Goal: Information Seeking & Learning: Learn about a topic

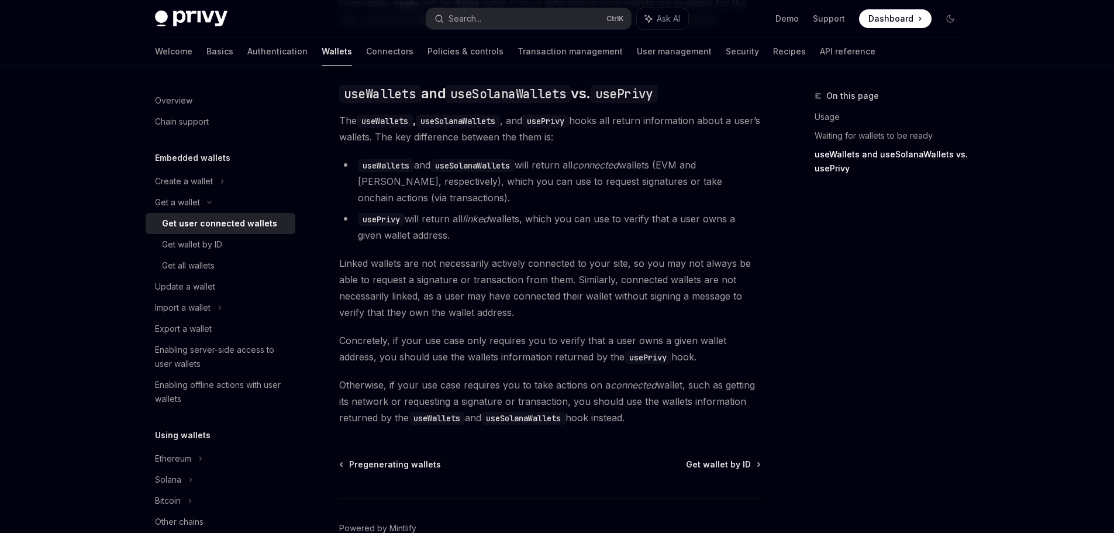
scroll to position [994, 0]
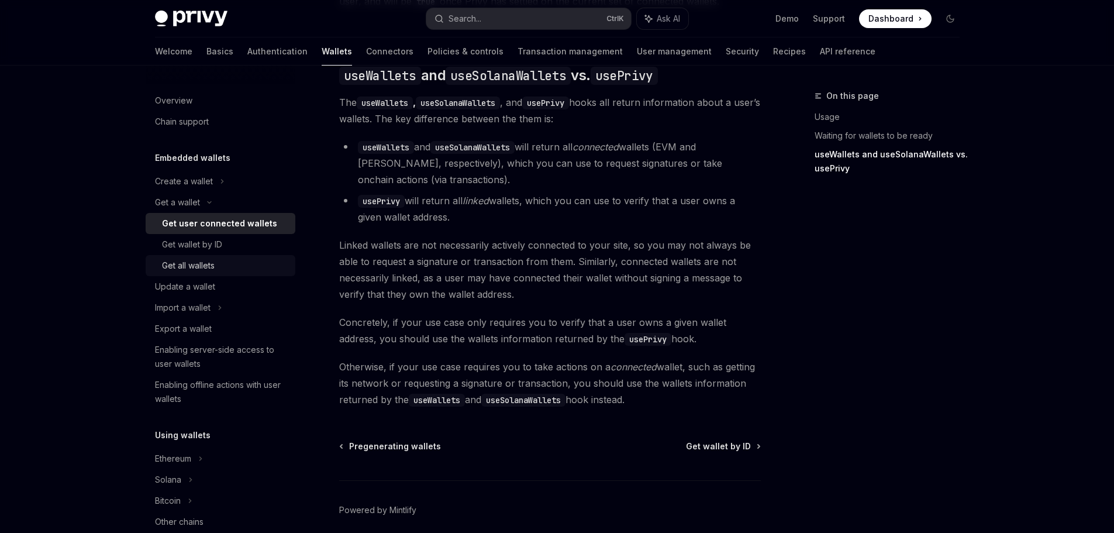
click at [216, 260] on div "Get all wallets" at bounding box center [225, 265] width 126 height 14
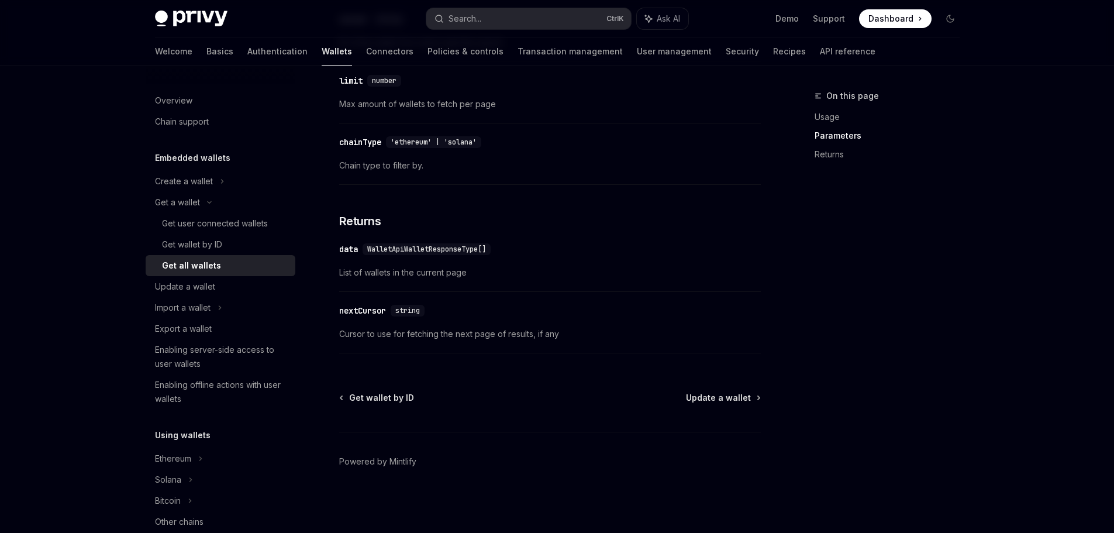
scroll to position [576, 0]
click at [202, 237] on link "Get wallet by ID" at bounding box center [221, 244] width 150 height 21
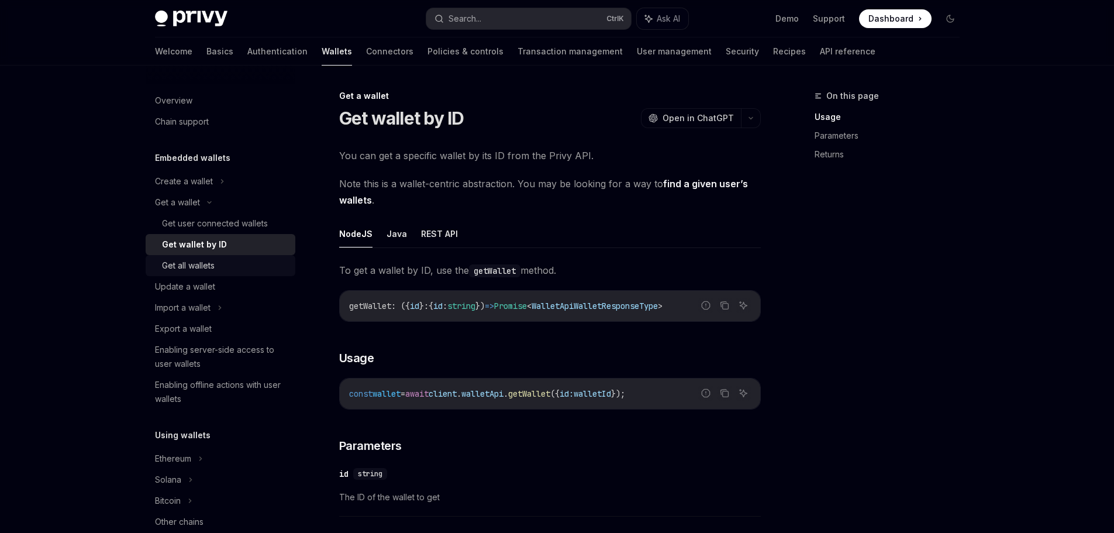
click at [201, 262] on div "Get all wallets" at bounding box center [188, 265] width 53 height 14
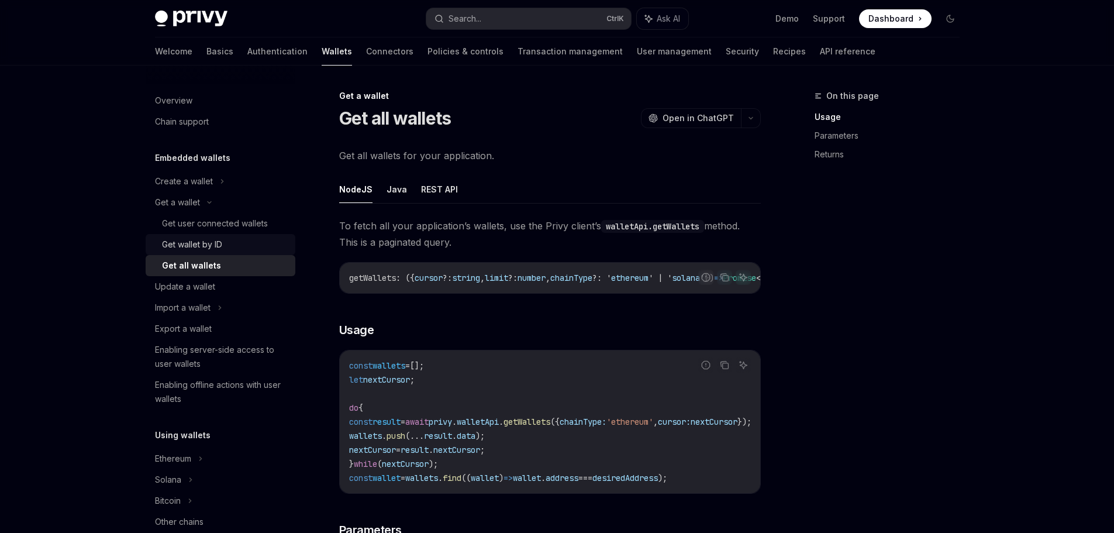
click at [215, 238] on div "Get wallet by ID" at bounding box center [192, 244] width 60 height 14
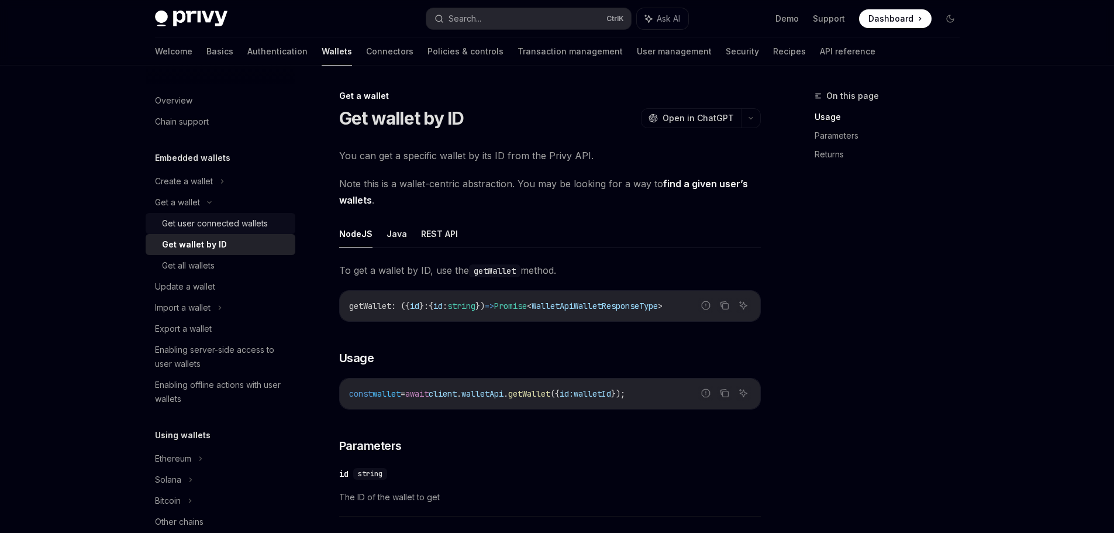
click at [201, 224] on div "Get user connected wallets" at bounding box center [215, 223] width 106 height 14
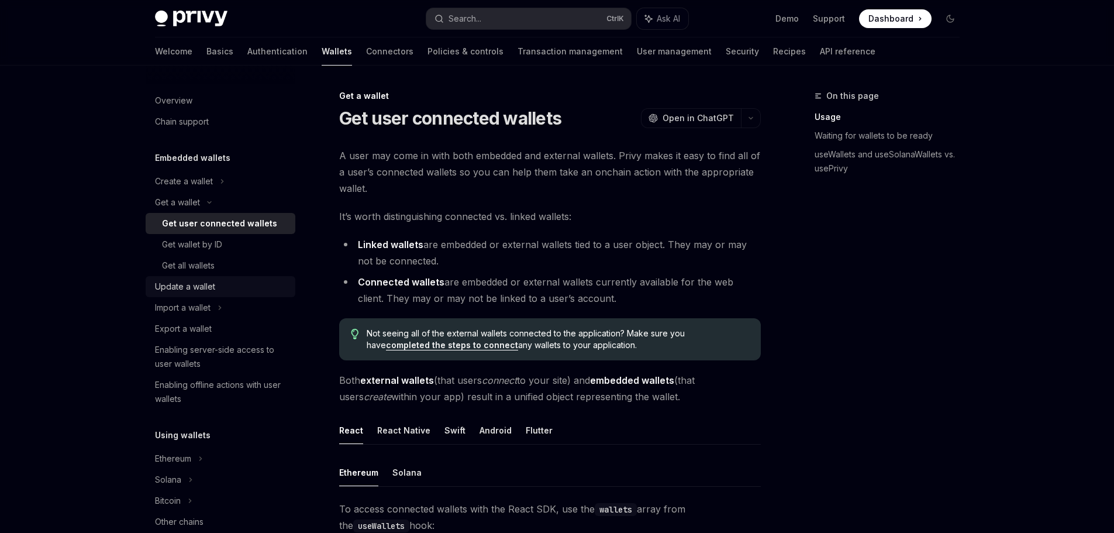
click at [209, 291] on div "Update a wallet" at bounding box center [185, 286] width 60 height 14
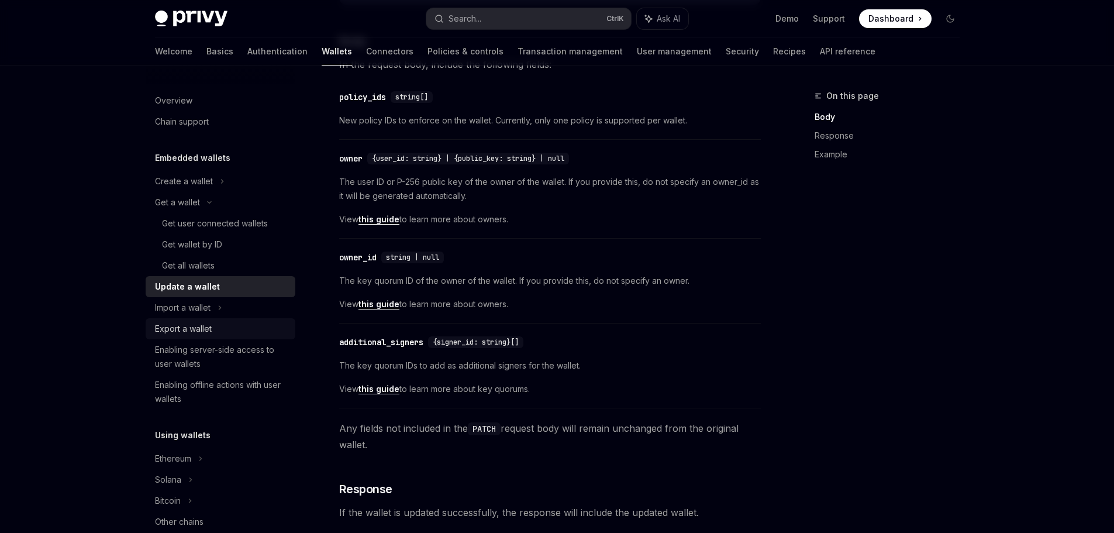
scroll to position [351, 0]
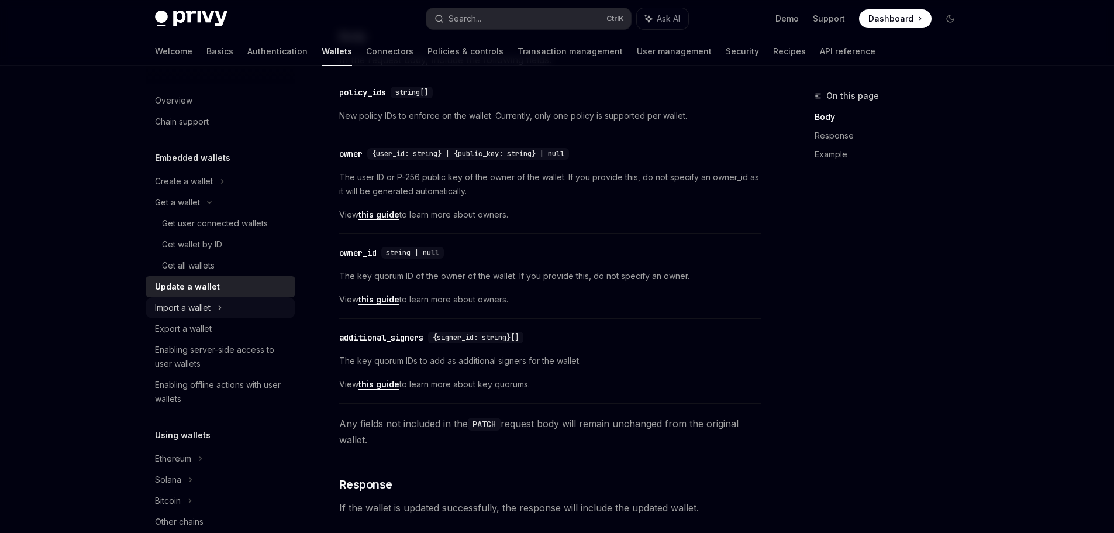
click at [195, 309] on div "Import a wallet" at bounding box center [183, 308] width 56 height 14
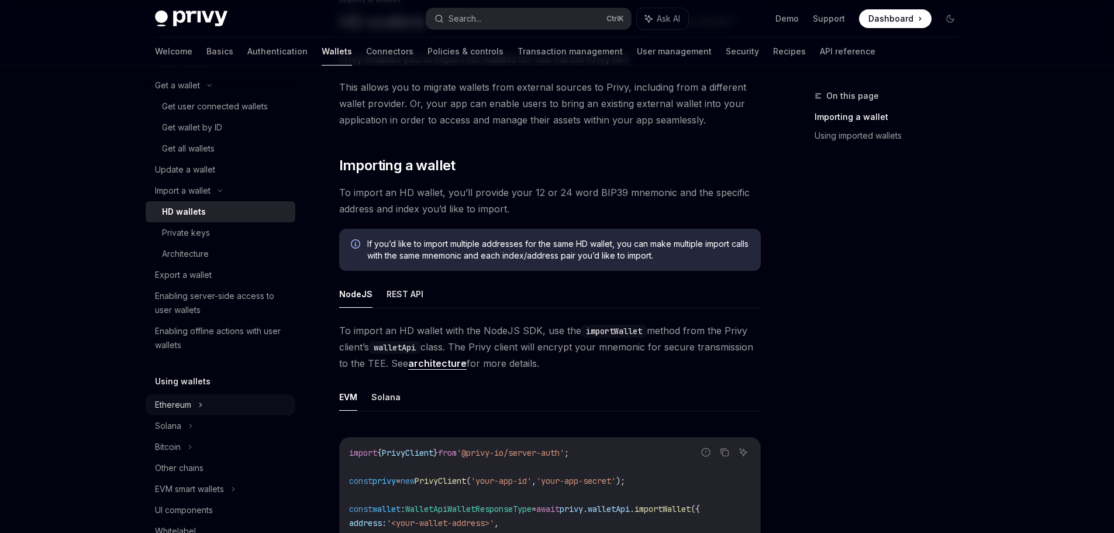
scroll to position [117, 0]
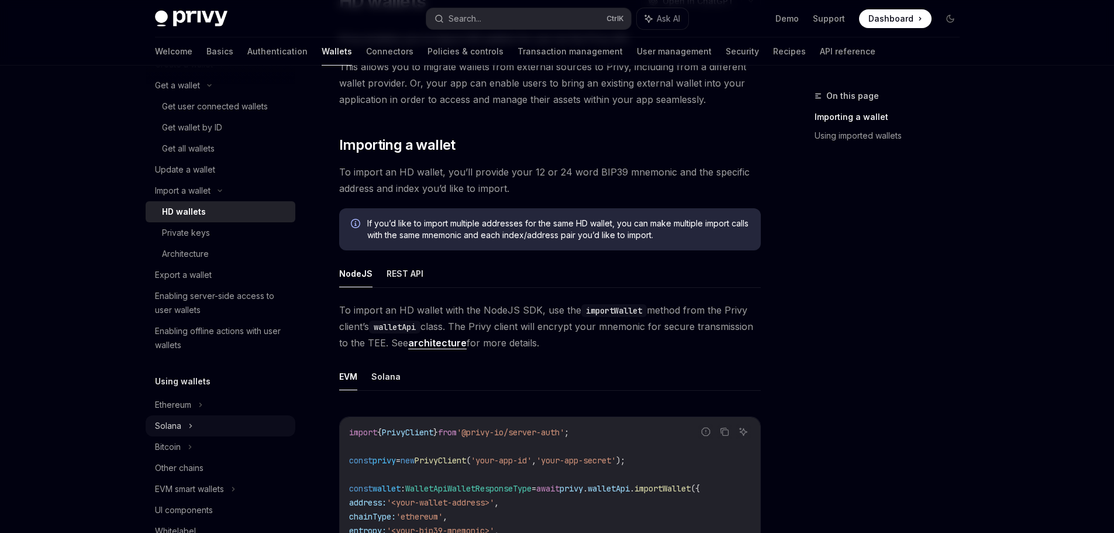
click at [192, 422] on icon at bounding box center [190, 426] width 5 height 14
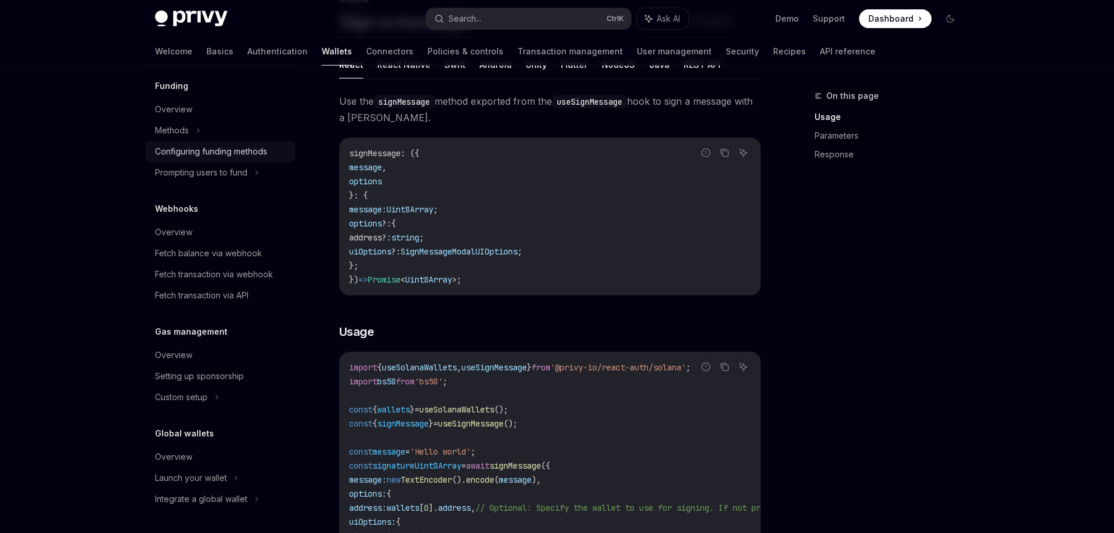
scroll to position [117, 0]
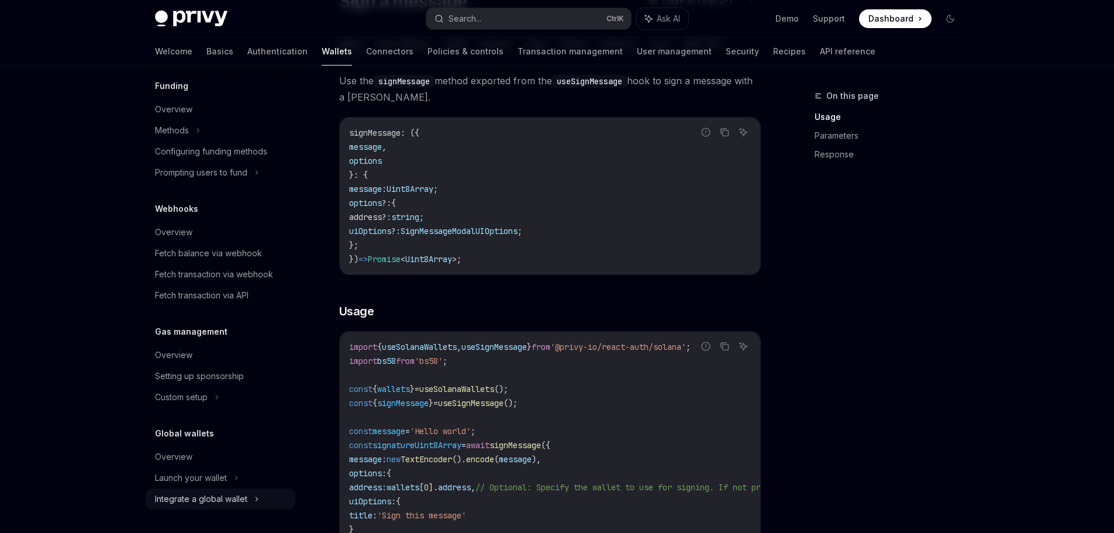
click at [219, 500] on div "Integrate a global wallet" at bounding box center [201, 499] width 92 height 14
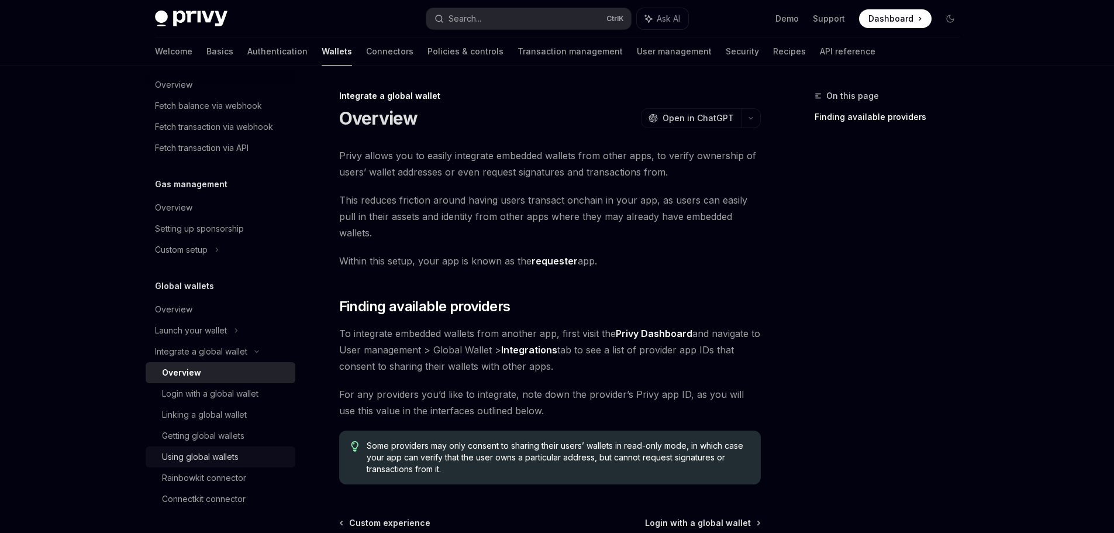
scroll to position [844, 0]
click at [170, 432] on div "Getting global wallets" at bounding box center [203, 436] width 82 height 14
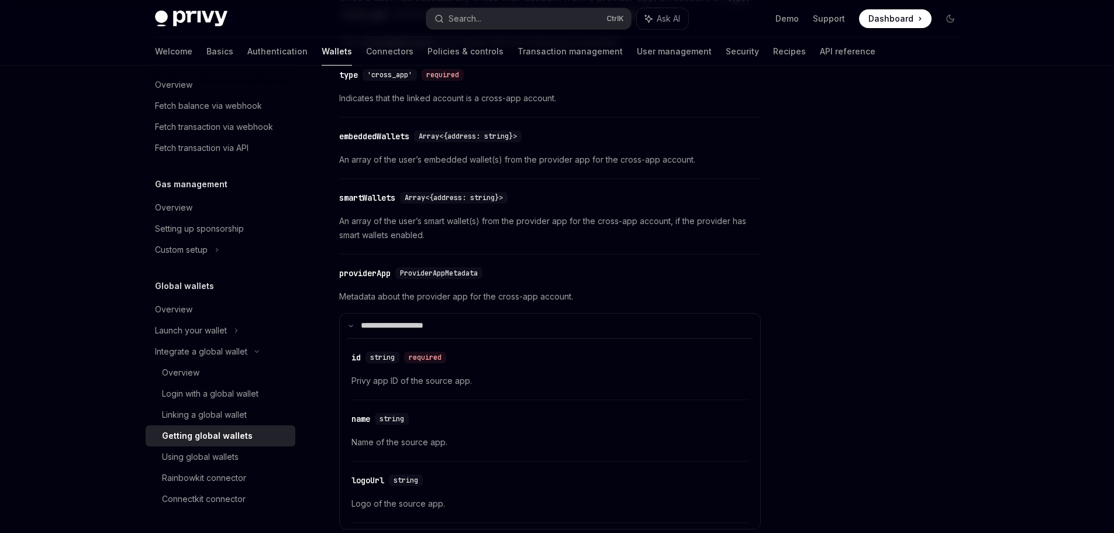
scroll to position [117, 0]
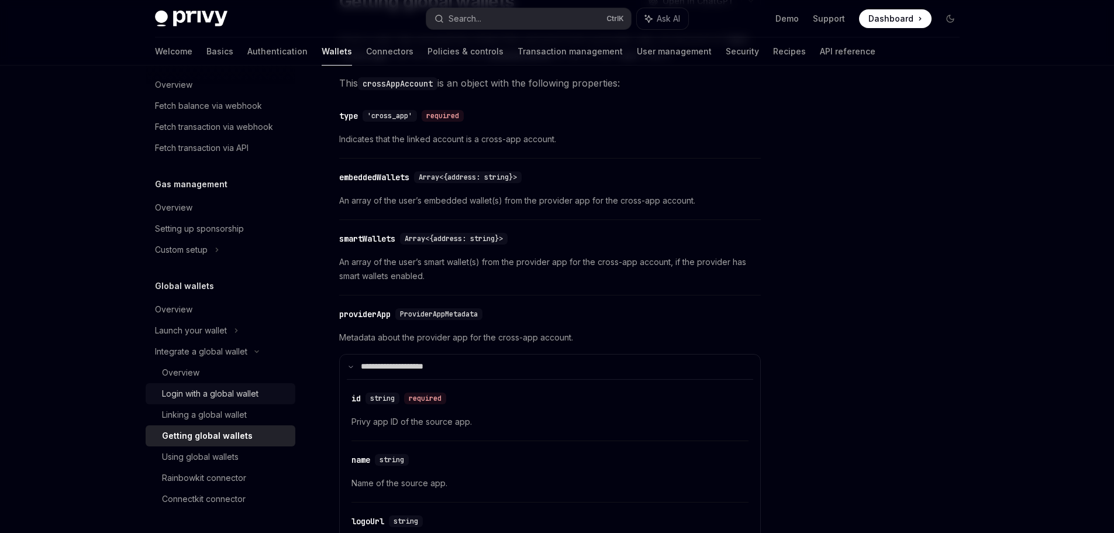
click at [214, 395] on div "Login with a global wallet" at bounding box center [210, 393] width 96 height 14
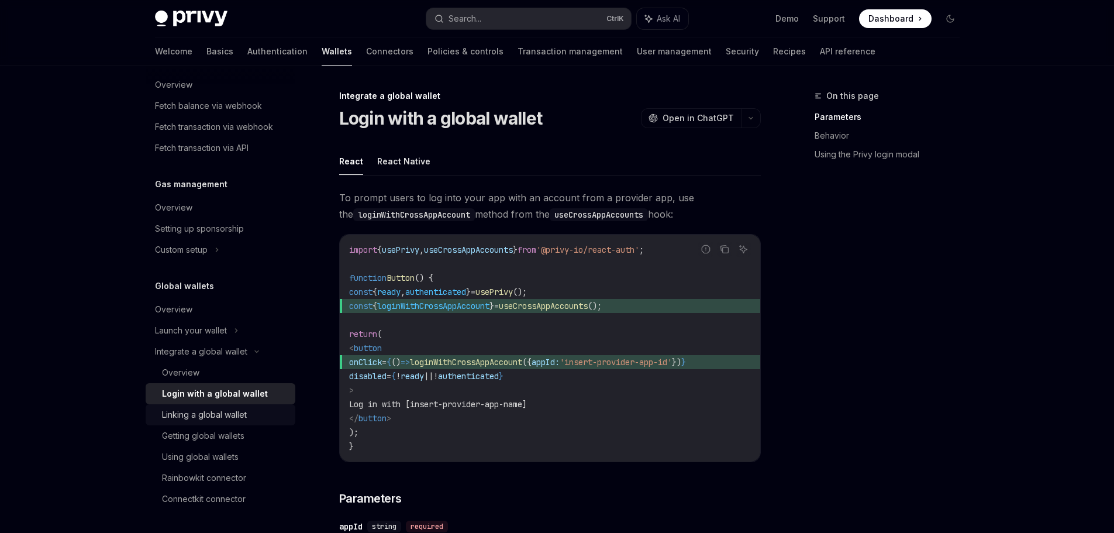
click at [201, 410] on div "Linking a global wallet" at bounding box center [204, 415] width 85 height 14
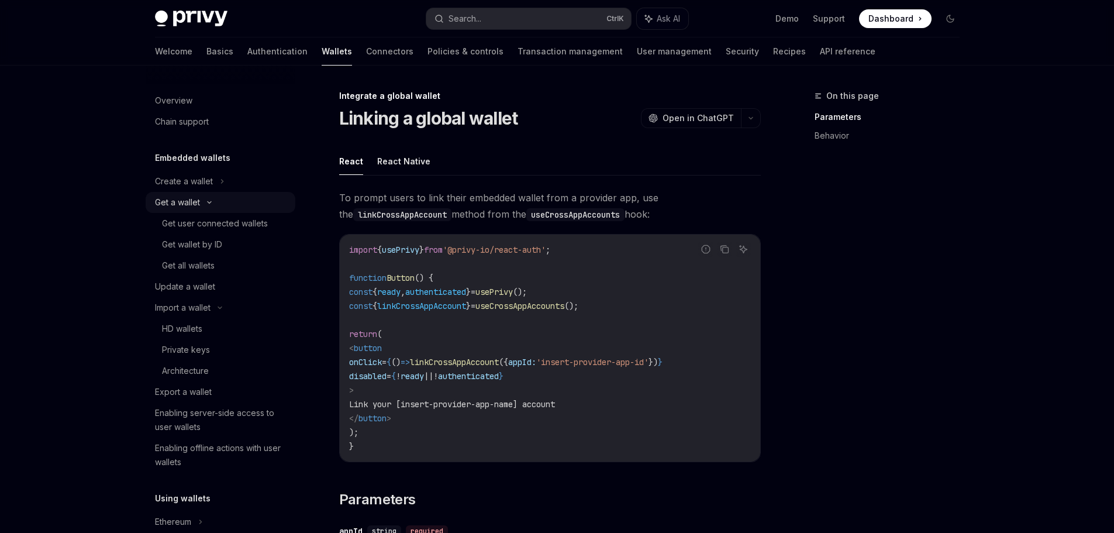
click at [203, 198] on div "Get a wallet" at bounding box center [221, 202] width 150 height 21
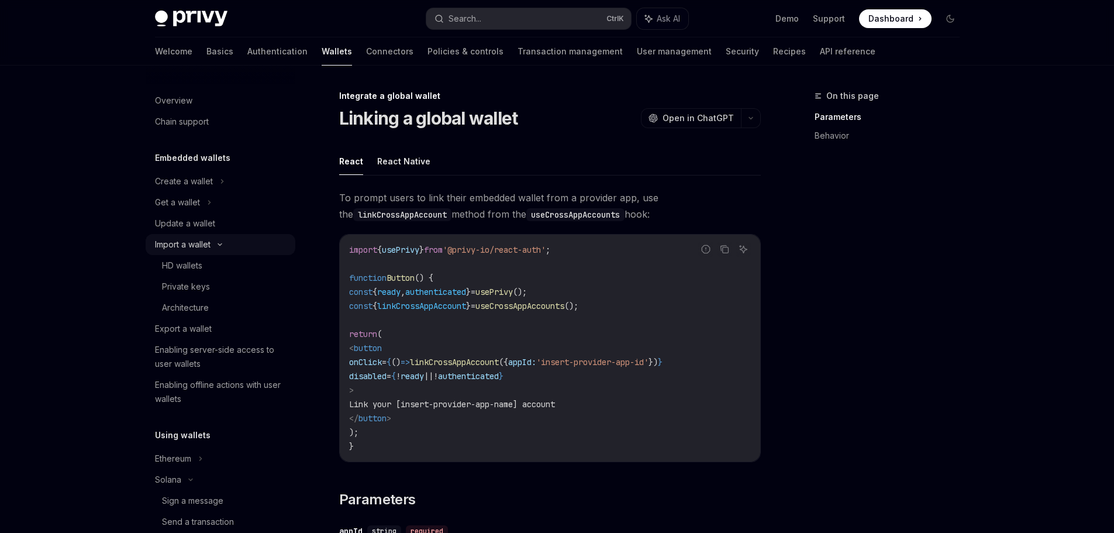
click at [226, 241] on div "Import a wallet" at bounding box center [221, 244] width 150 height 21
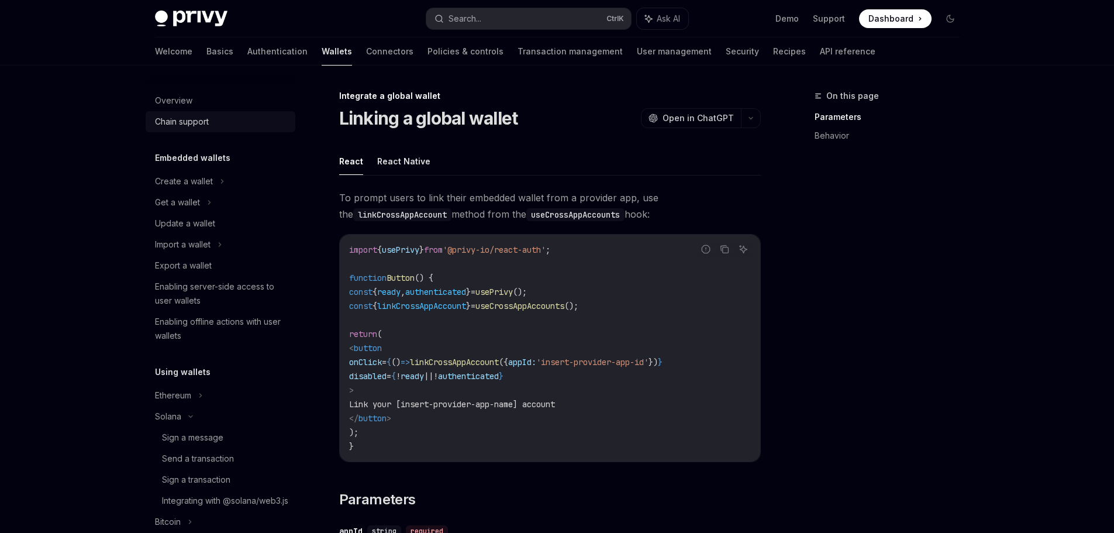
click at [194, 123] on div "Chain support" at bounding box center [182, 122] width 54 height 14
type textarea "*"
